Goal: Task Accomplishment & Management: Manage account settings

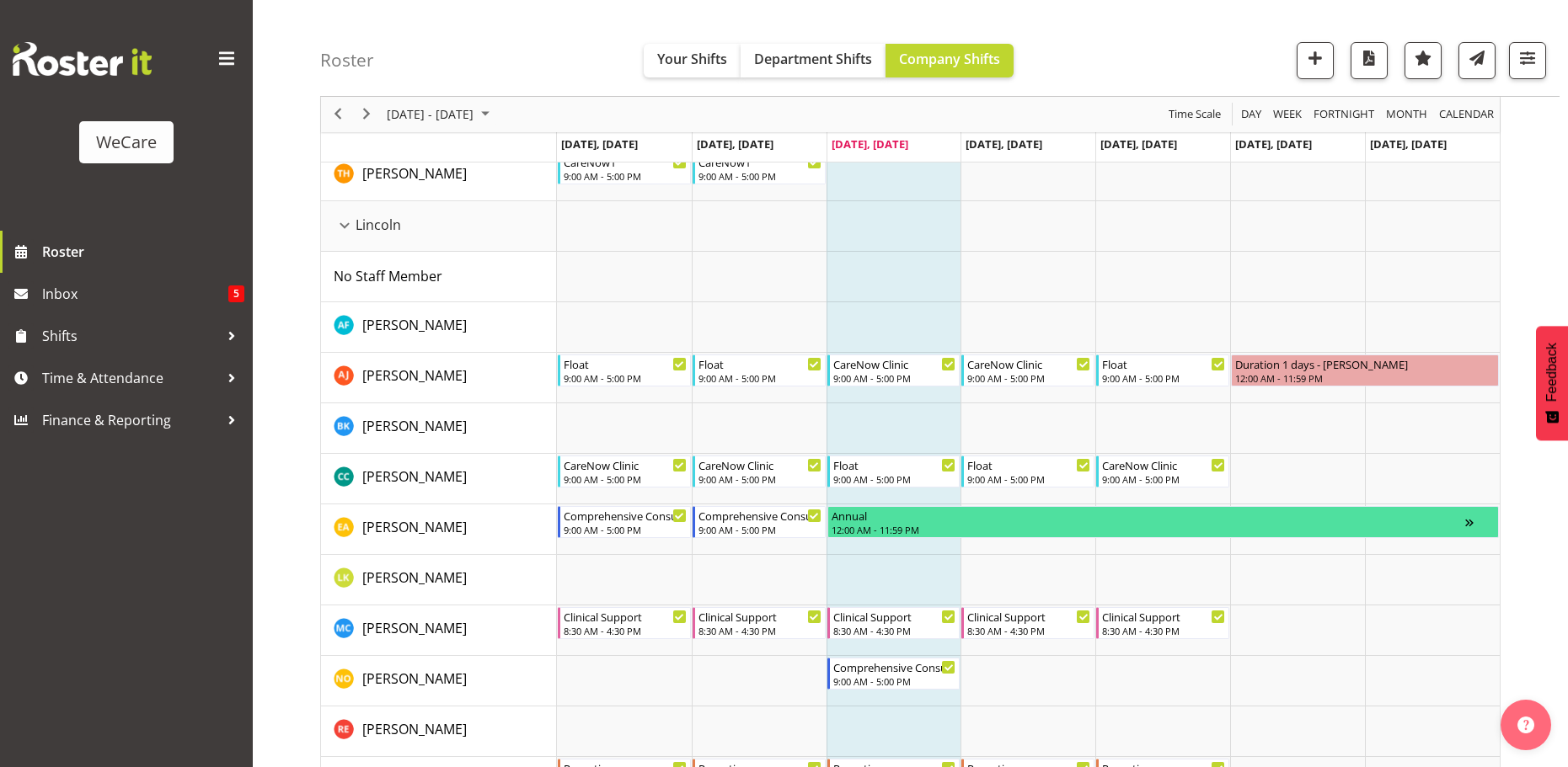
scroll to position [3284, 0]
click at [361, 106] on span "Next" at bounding box center [366, 115] width 20 height 21
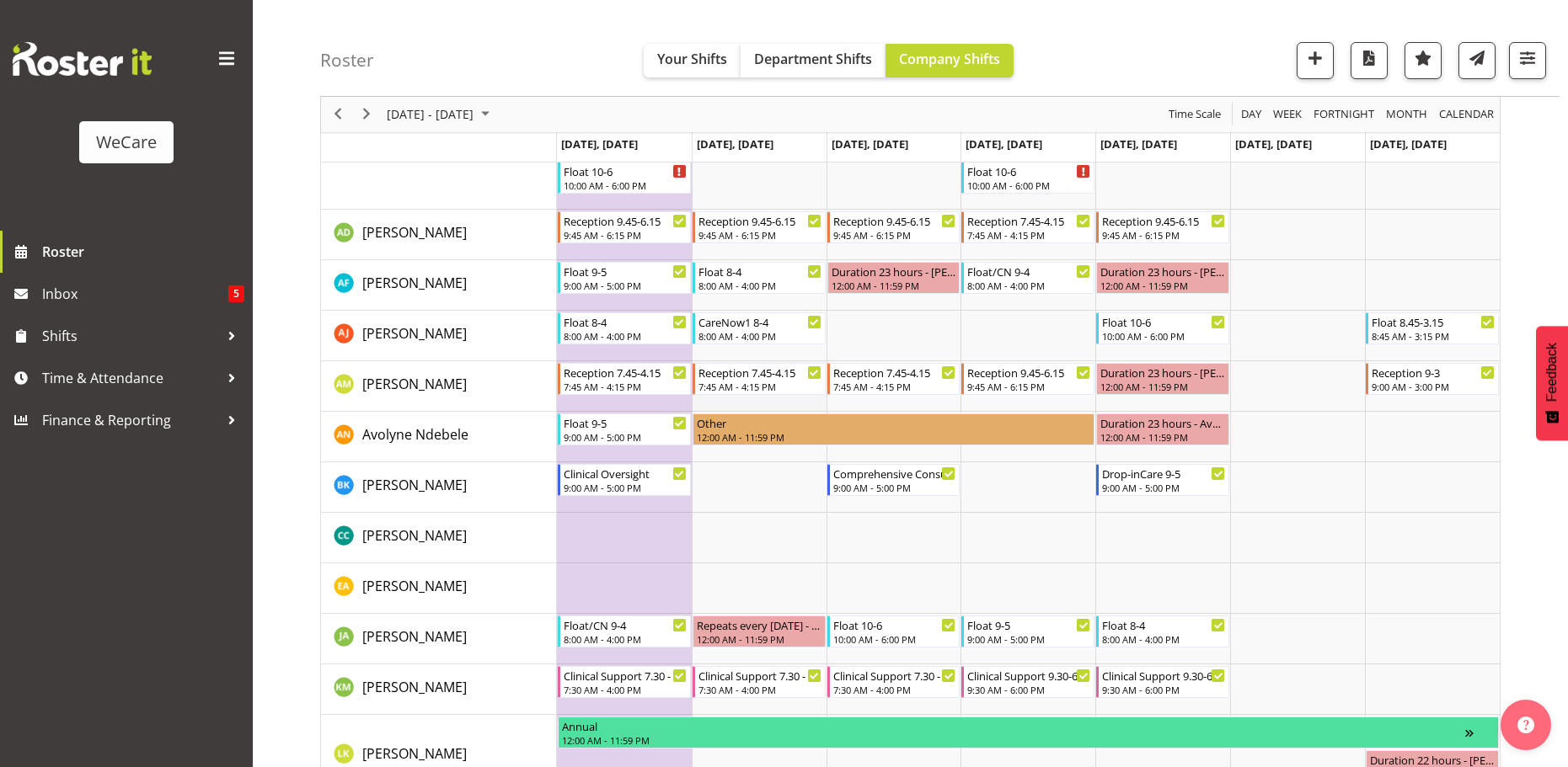
scroll to position [1010, 0]
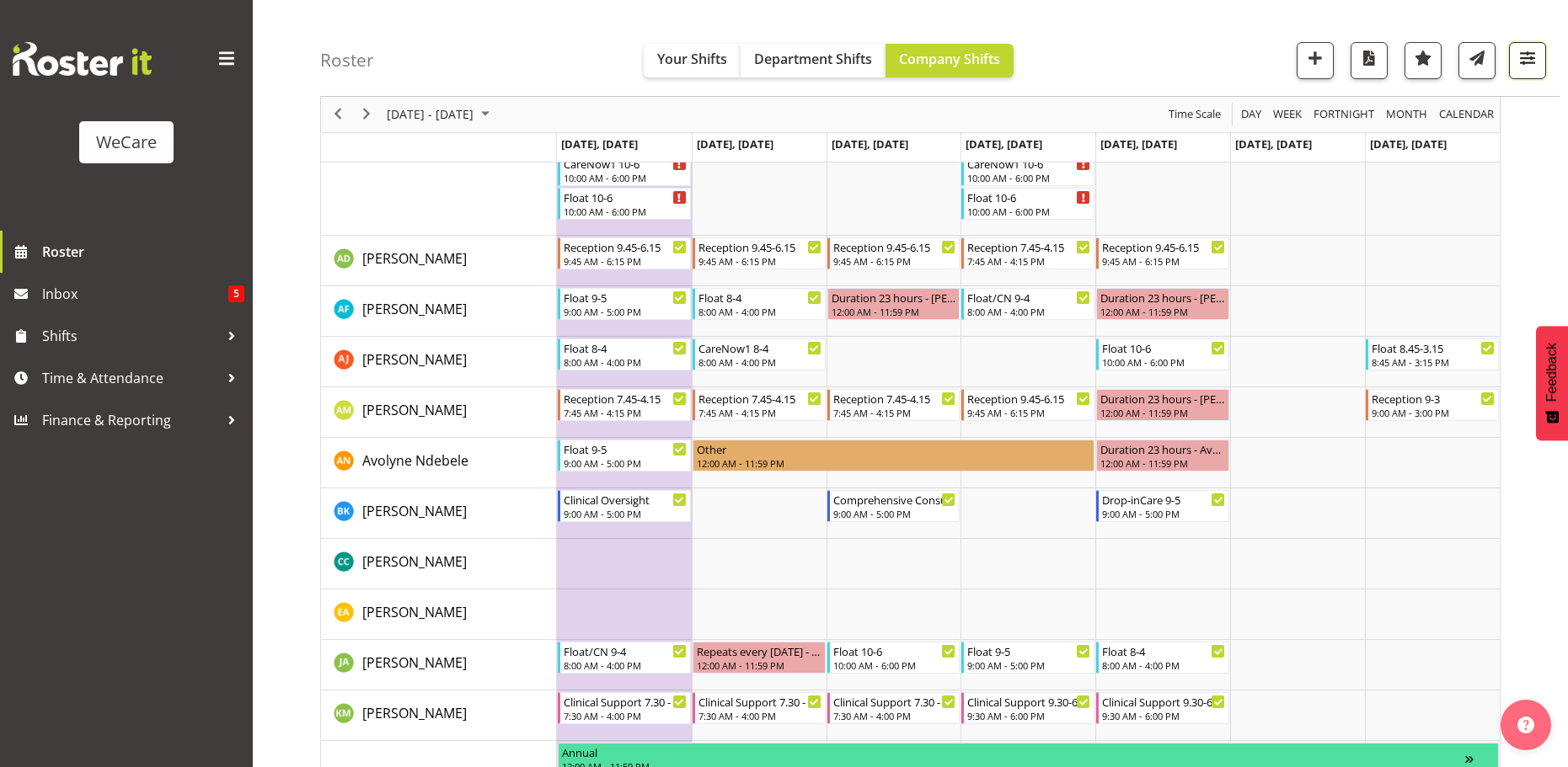
click at [1530, 59] on span "button" at bounding box center [1527, 58] width 22 height 22
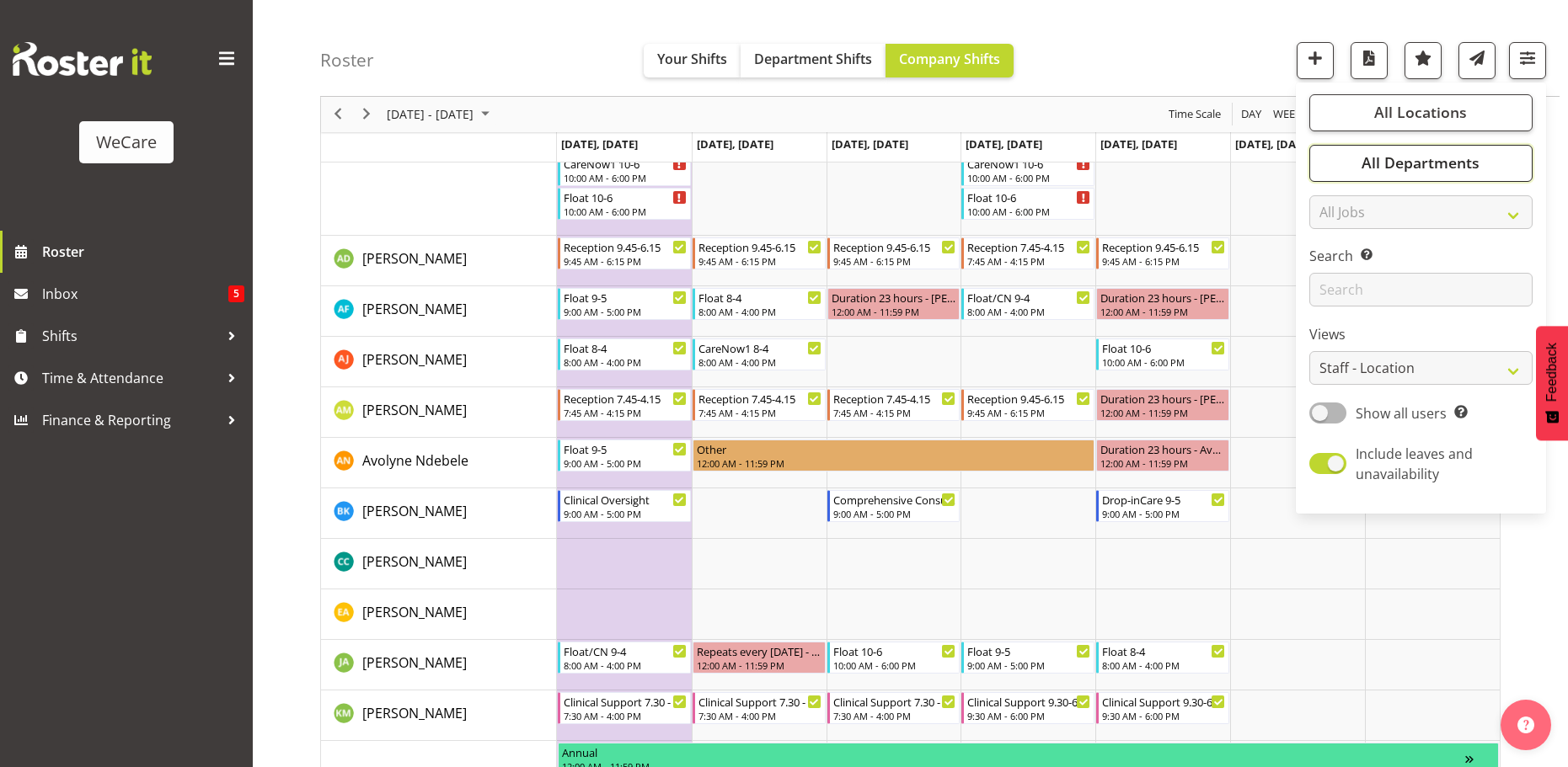
click at [1463, 153] on span "All Departments" at bounding box center [1420, 163] width 118 height 20
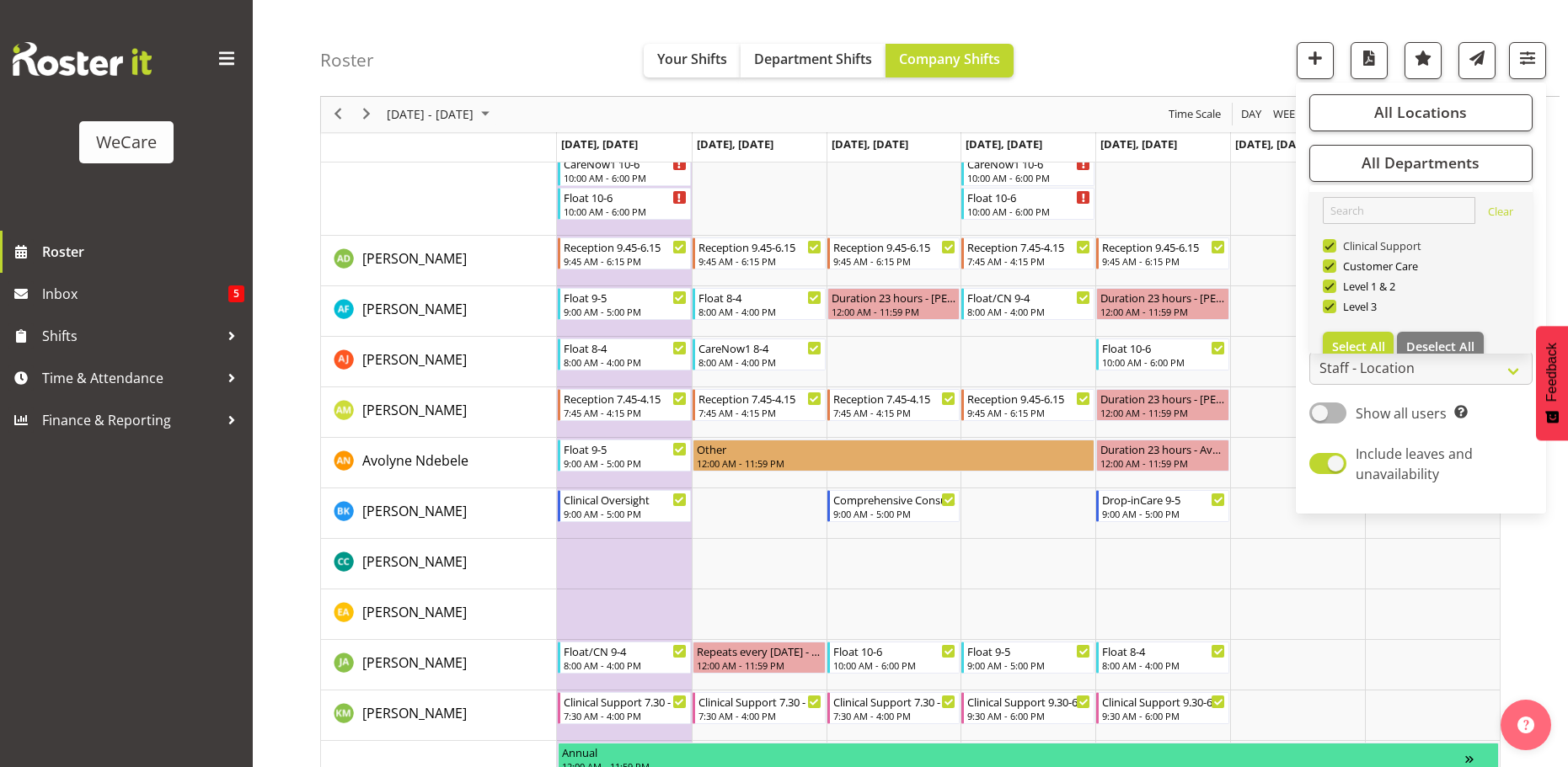
click at [1330, 242] on span at bounding box center [1329, 245] width 13 height 13
click at [1330, 242] on input "Clinical Support" at bounding box center [1328, 246] width 11 height 11
checkbox input "false"
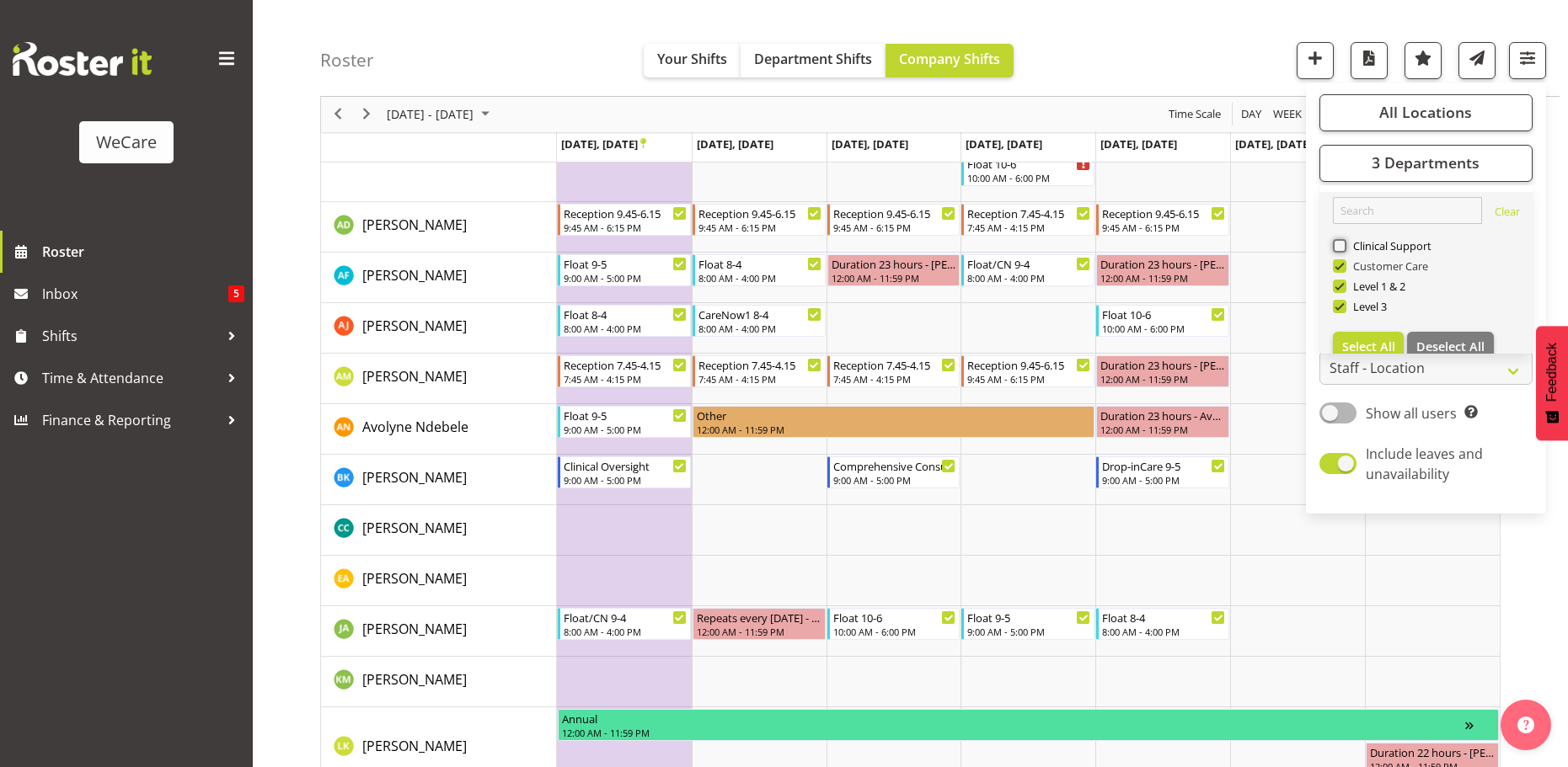
scroll to position [1279, 0]
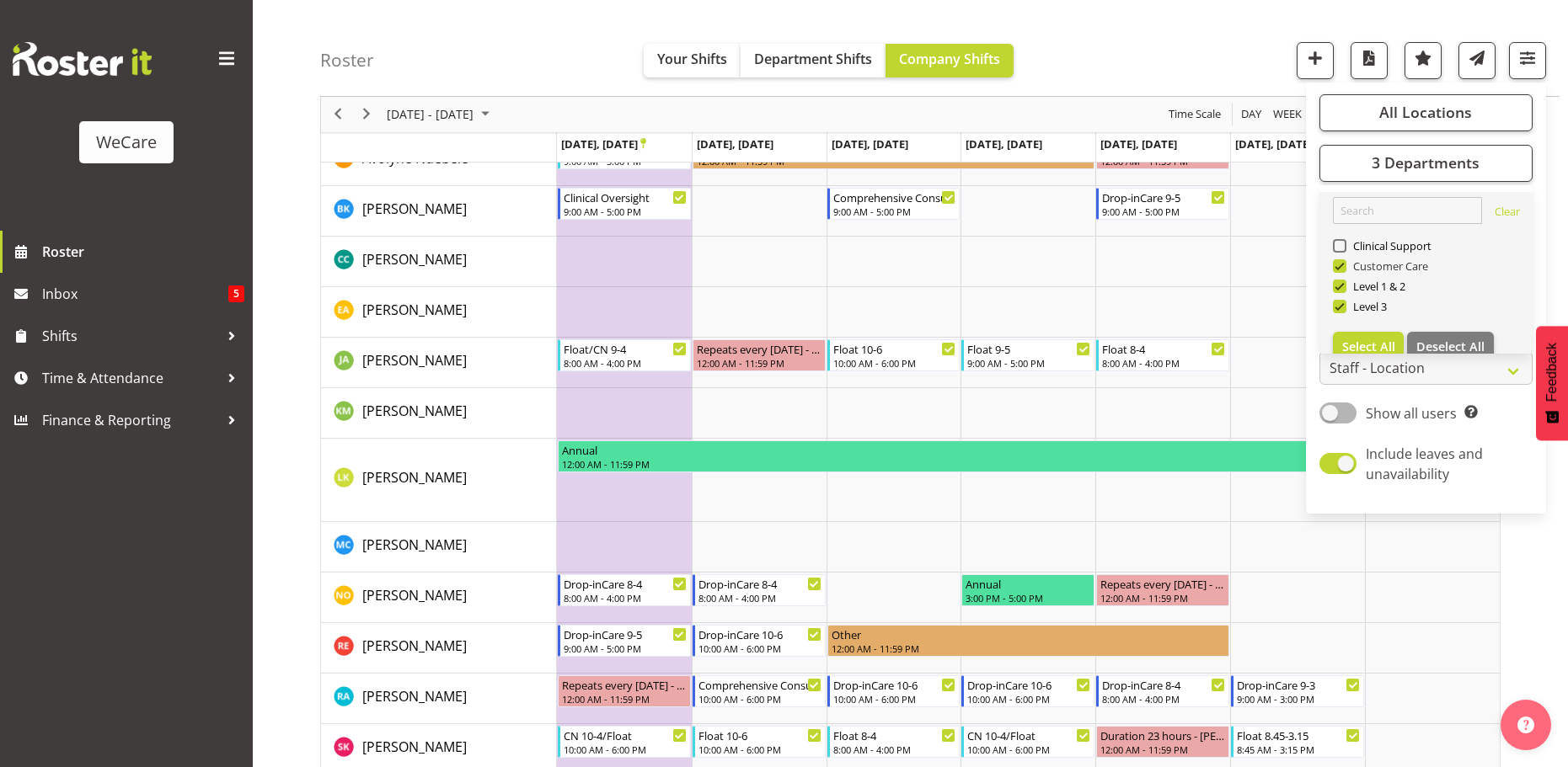
click at [1340, 265] on span at bounding box center [1339, 266] width 13 height 13
click at [1340, 265] on input "Customer Care" at bounding box center [1338, 267] width 11 height 11
checkbox input "false"
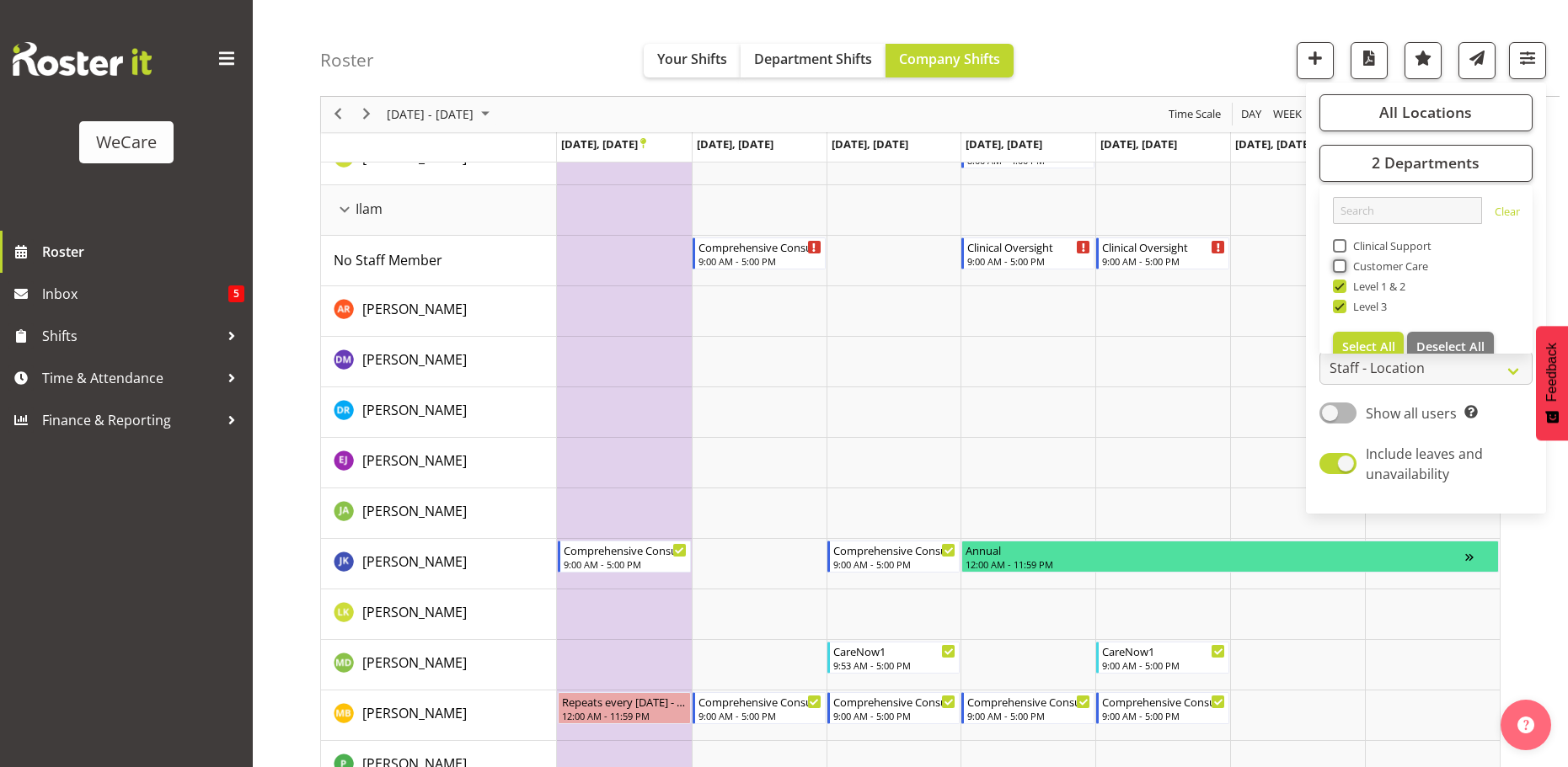
scroll to position [1547, 0]
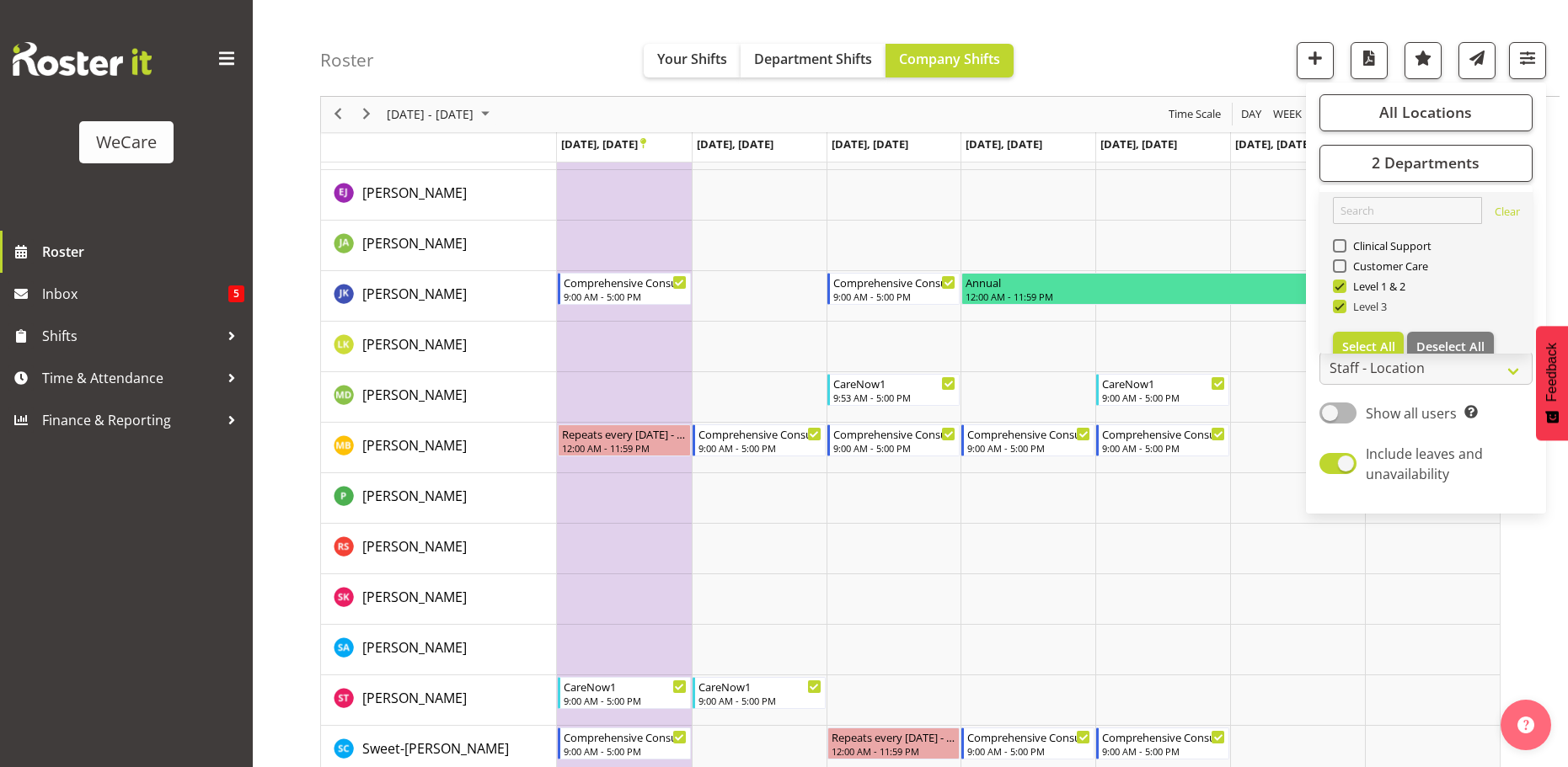
click at [1342, 305] on span at bounding box center [1339, 306] width 13 height 13
click at [1342, 305] on input "Level 3" at bounding box center [1338, 307] width 11 height 11
checkbox input "false"
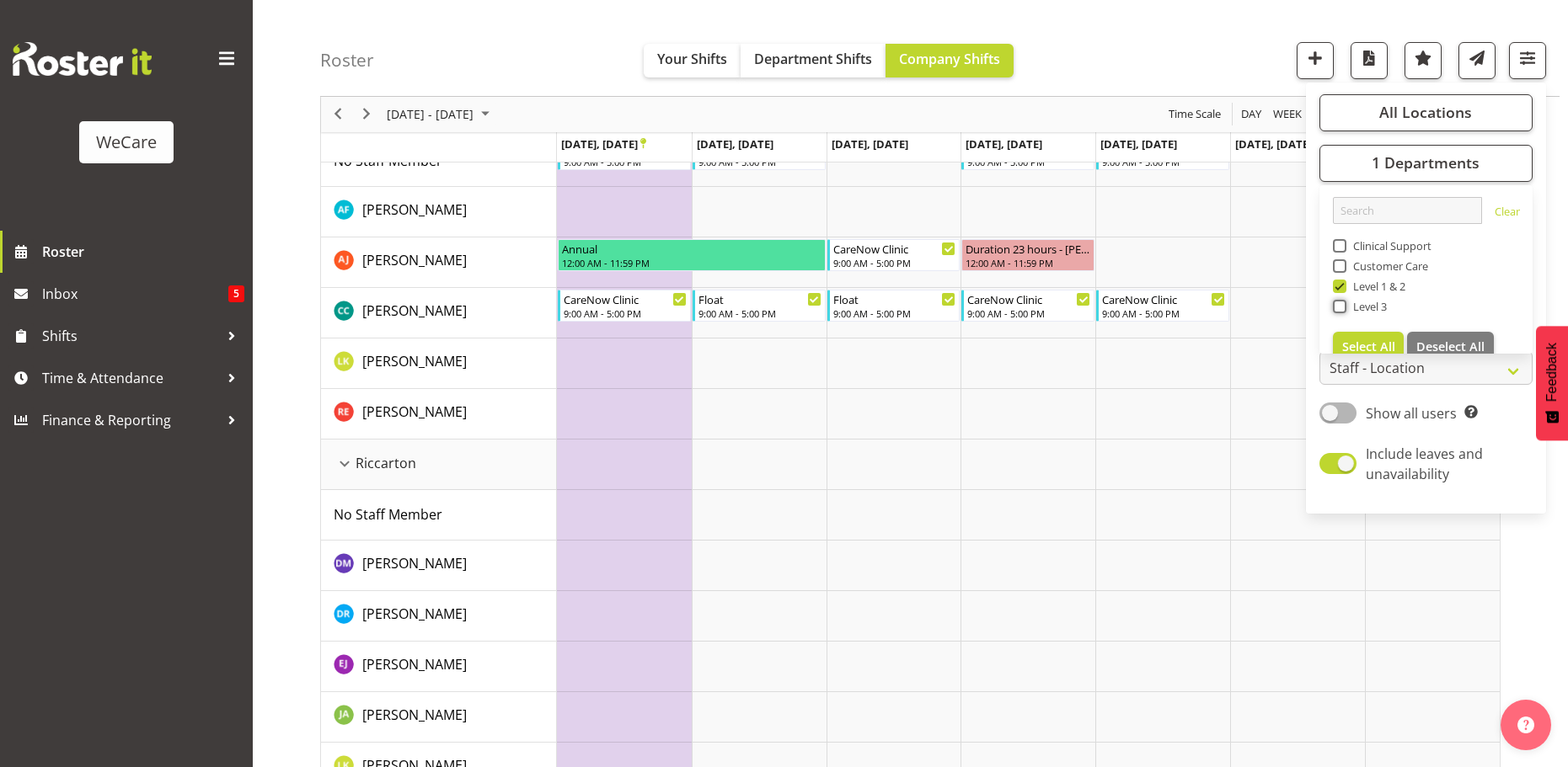
scroll to position [1680, 0]
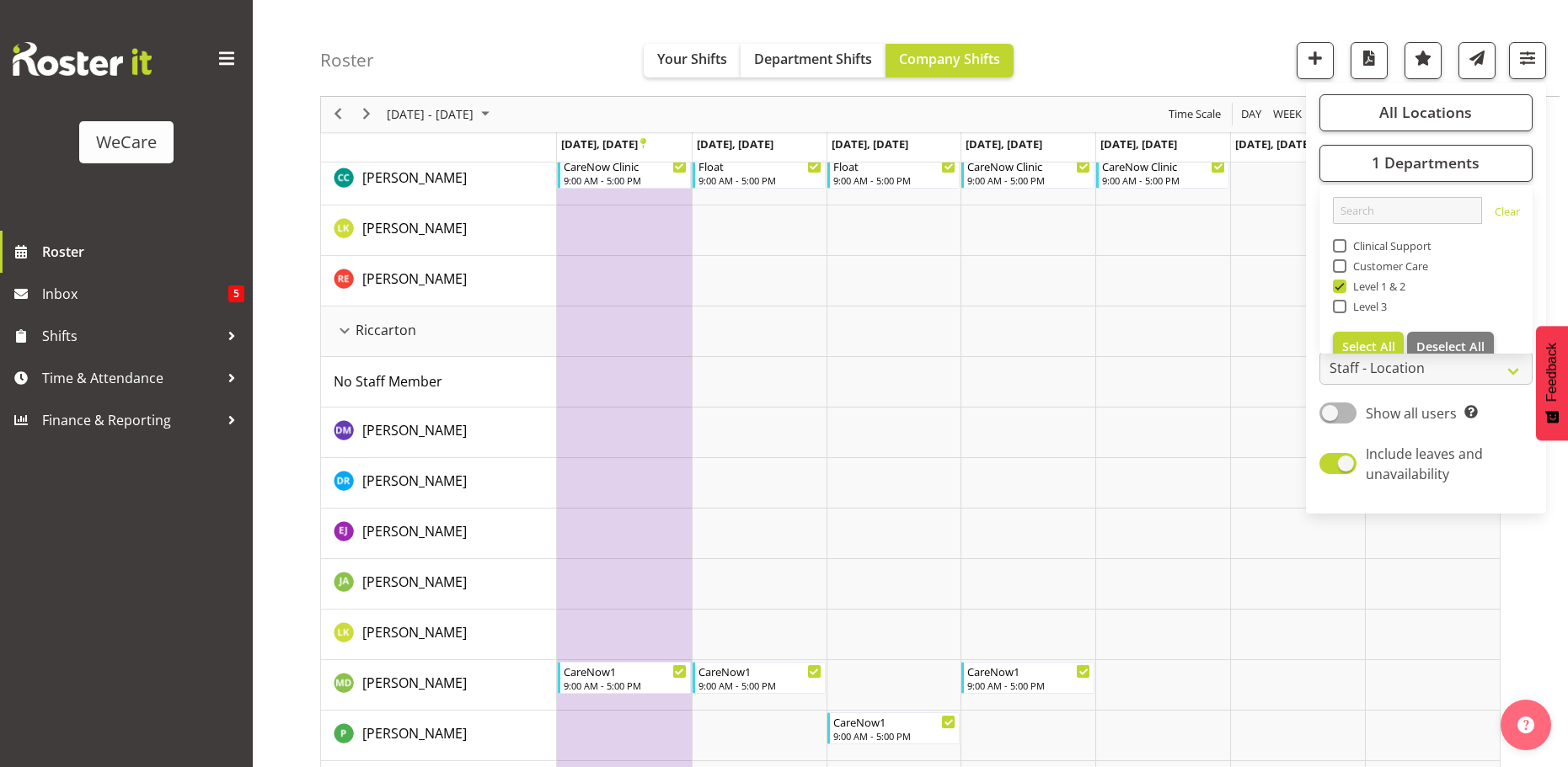
click at [1121, 60] on div "Roster Your Shifts Department Shifts Company Shifts All Locations Clear Busines…" at bounding box center [939, 48] width 1239 height 97
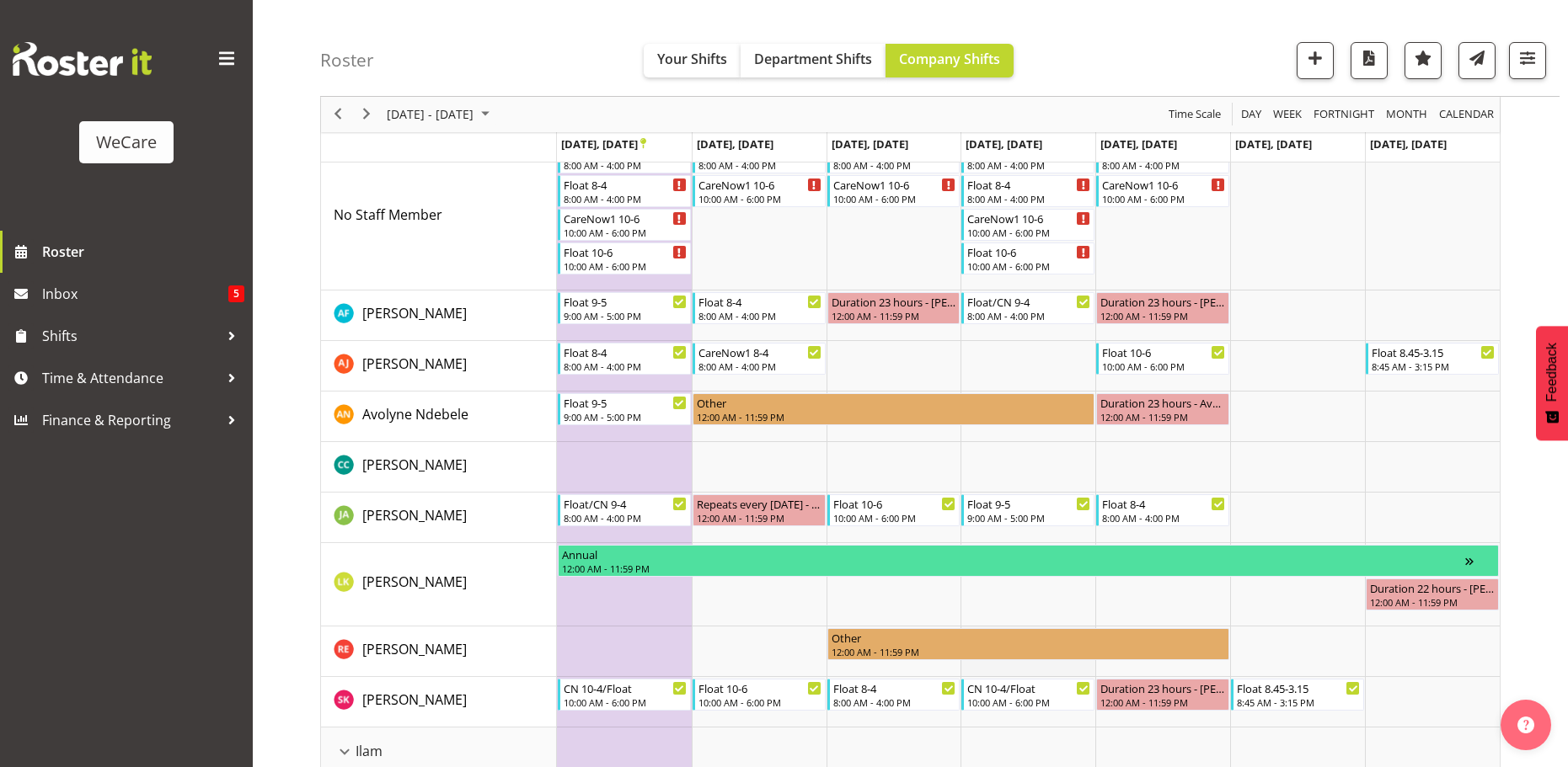
scroll to position [333, 0]
